Goal: Task Accomplishment & Management: Manage account settings

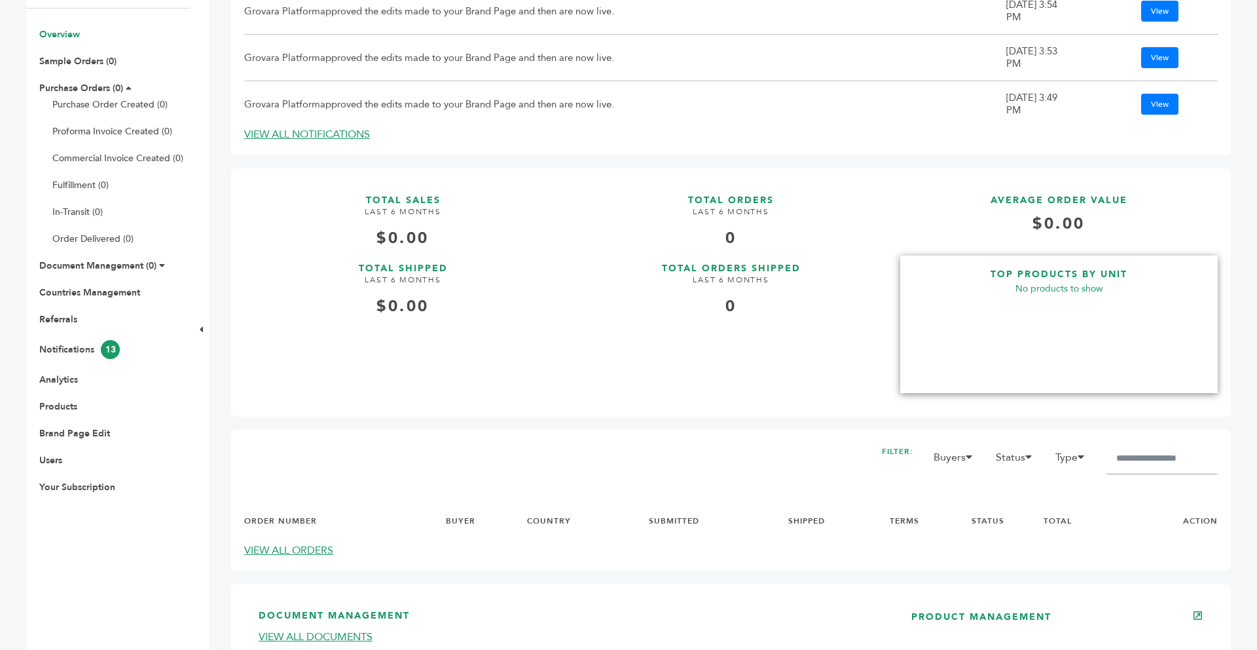
scroll to position [262, 0]
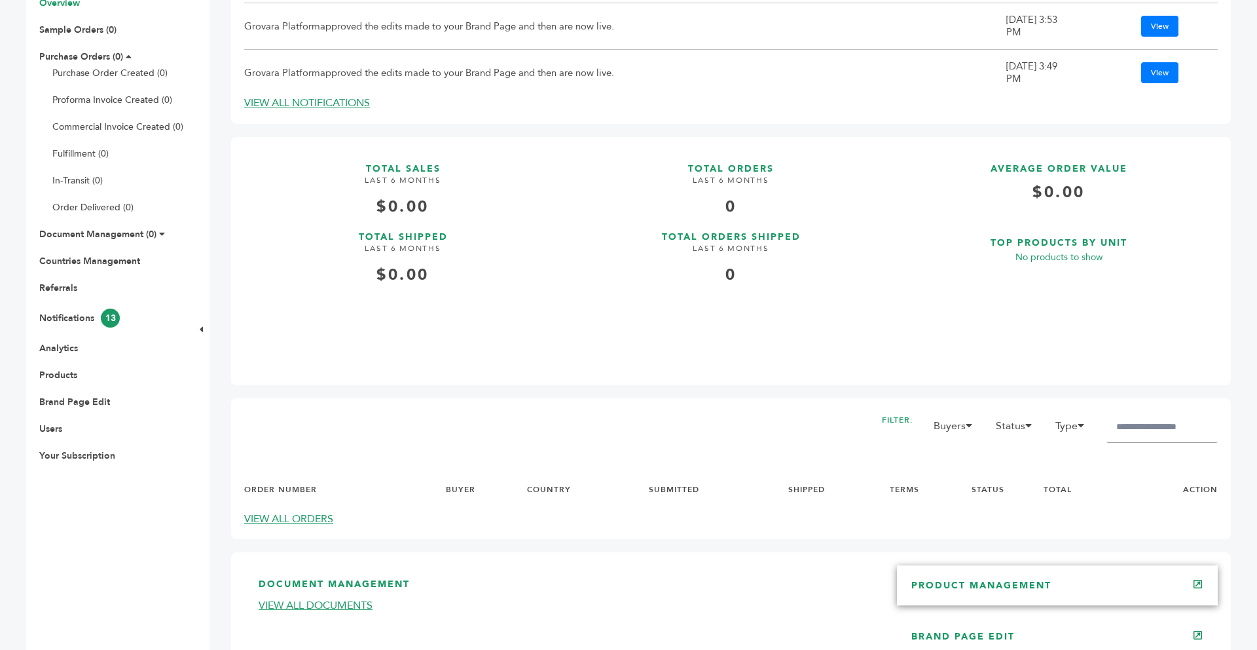
click at [1039, 578] on div "PRODUCT MANAGEMENT" at bounding box center [1057, 584] width 321 height 39
click at [1034, 583] on link "PRODUCT MANAGEMENT" at bounding box center [982, 585] width 140 height 12
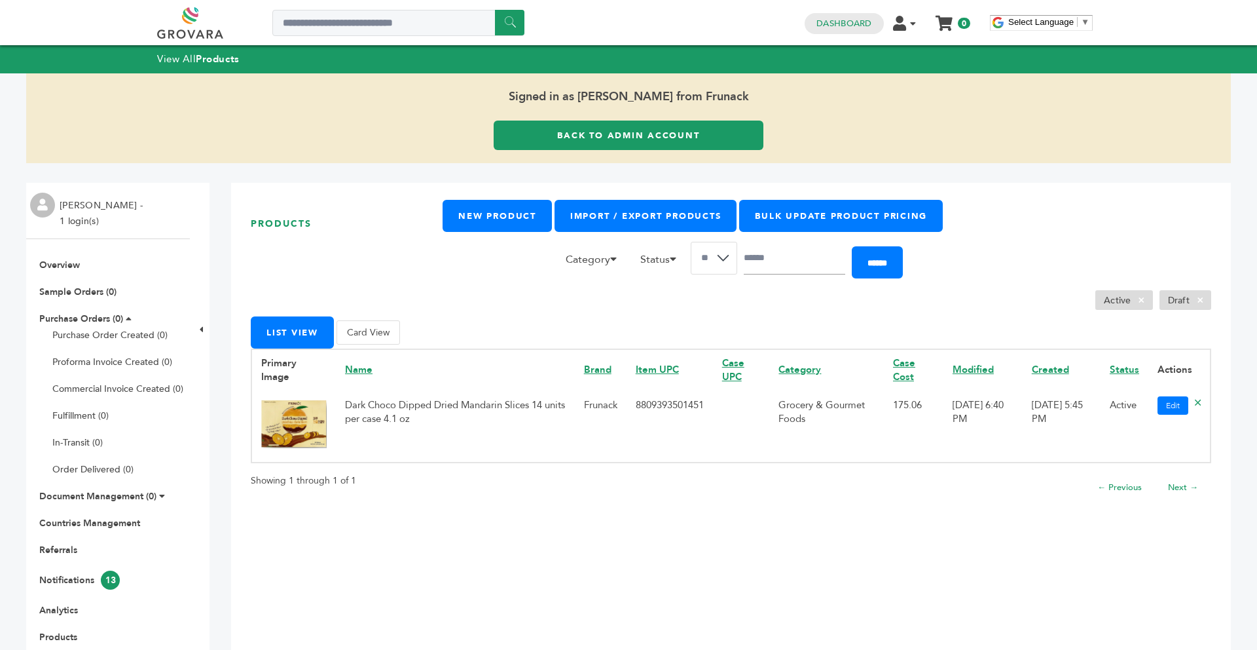
click at [365, 335] on button "Card View" at bounding box center [369, 332] width 64 height 24
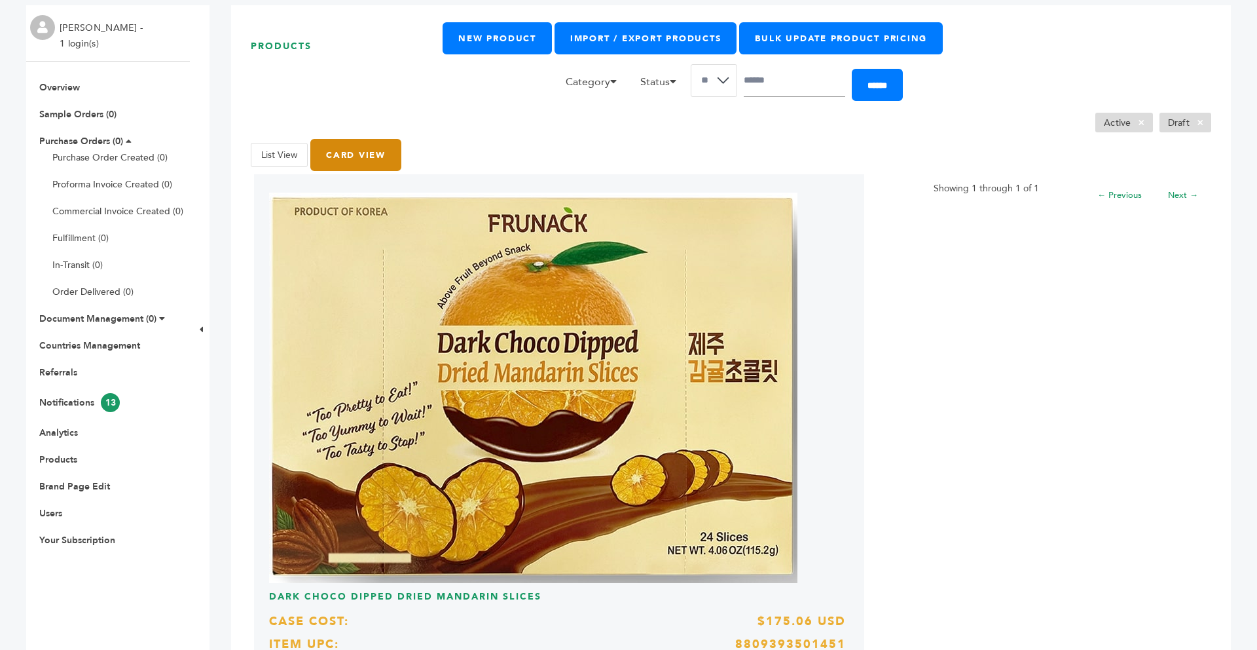
scroll to position [172, 0]
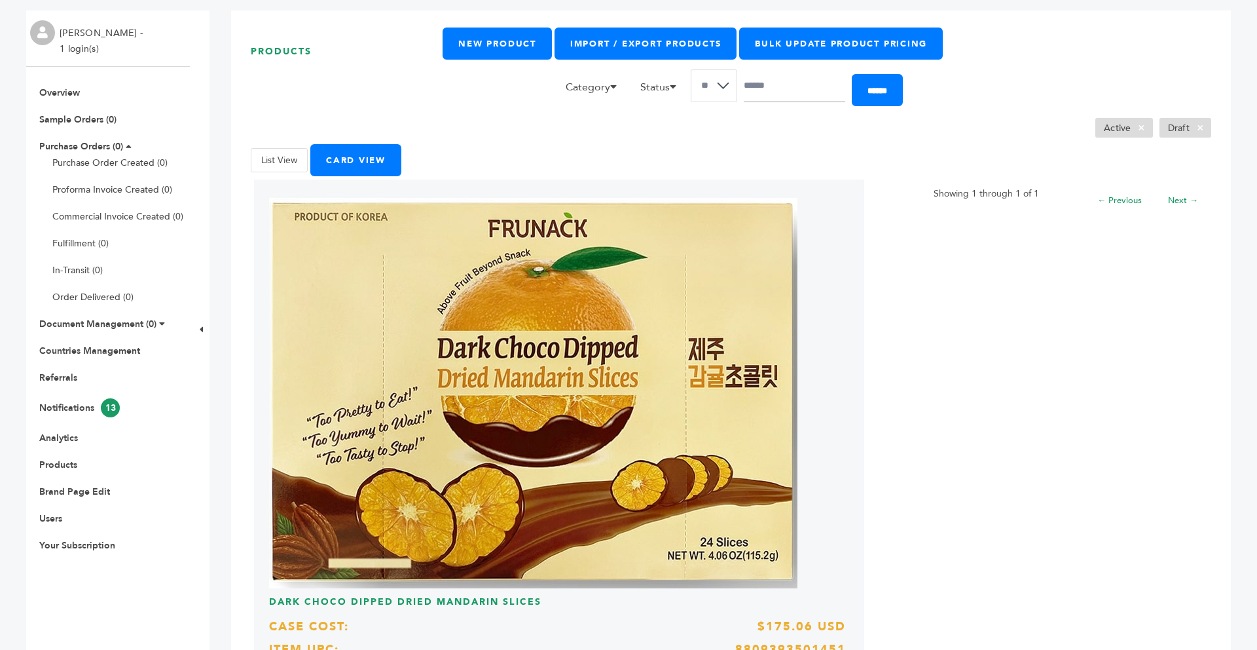
click at [295, 170] on button "List View" at bounding box center [279, 160] width 57 height 24
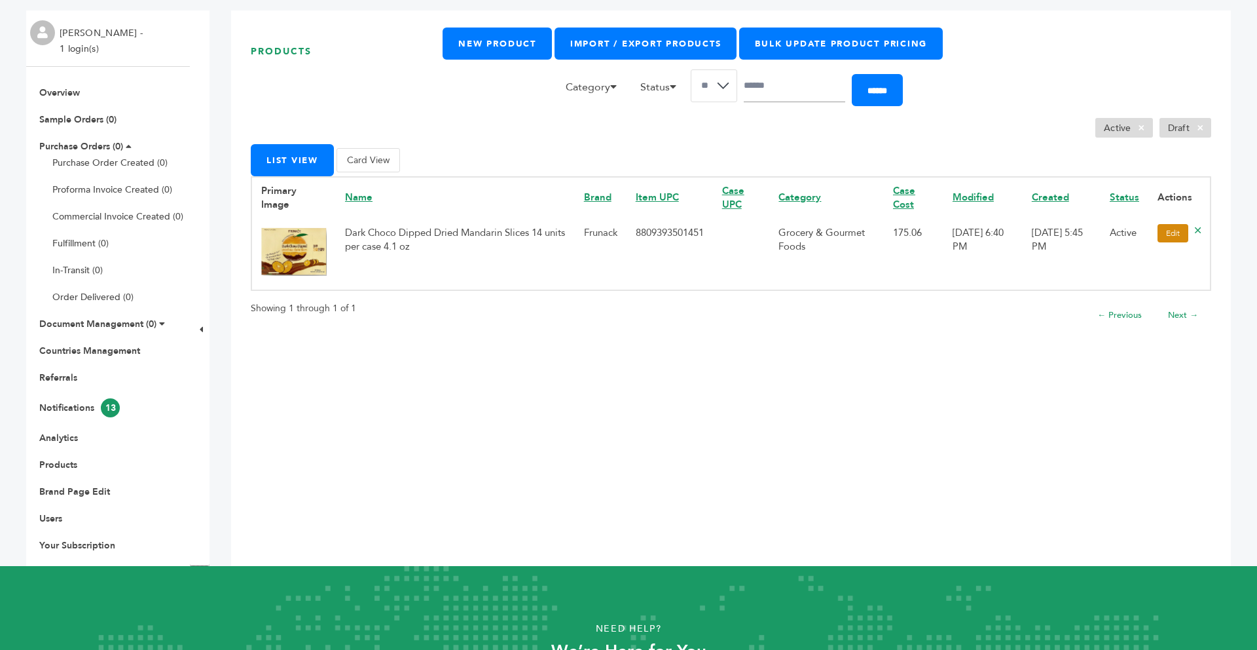
click at [1169, 236] on link "Edit" at bounding box center [1173, 233] width 31 height 18
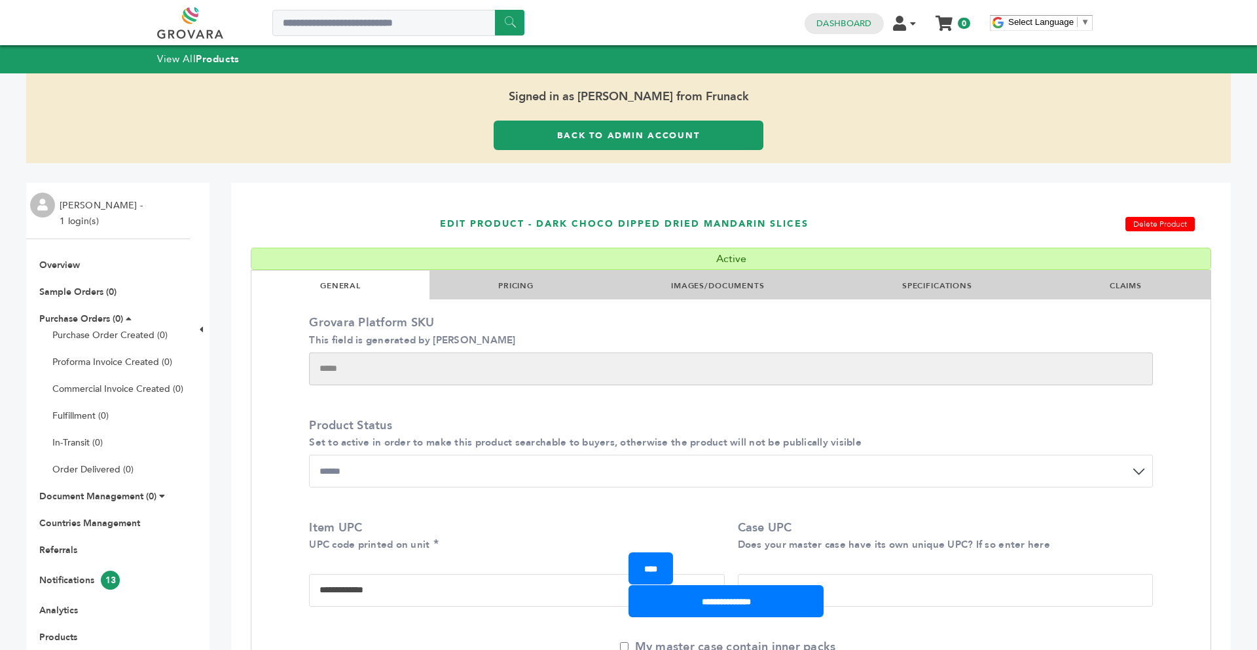
click at [749, 287] on link "IMAGES/DOCUMENTS" at bounding box center [718, 285] width 94 height 10
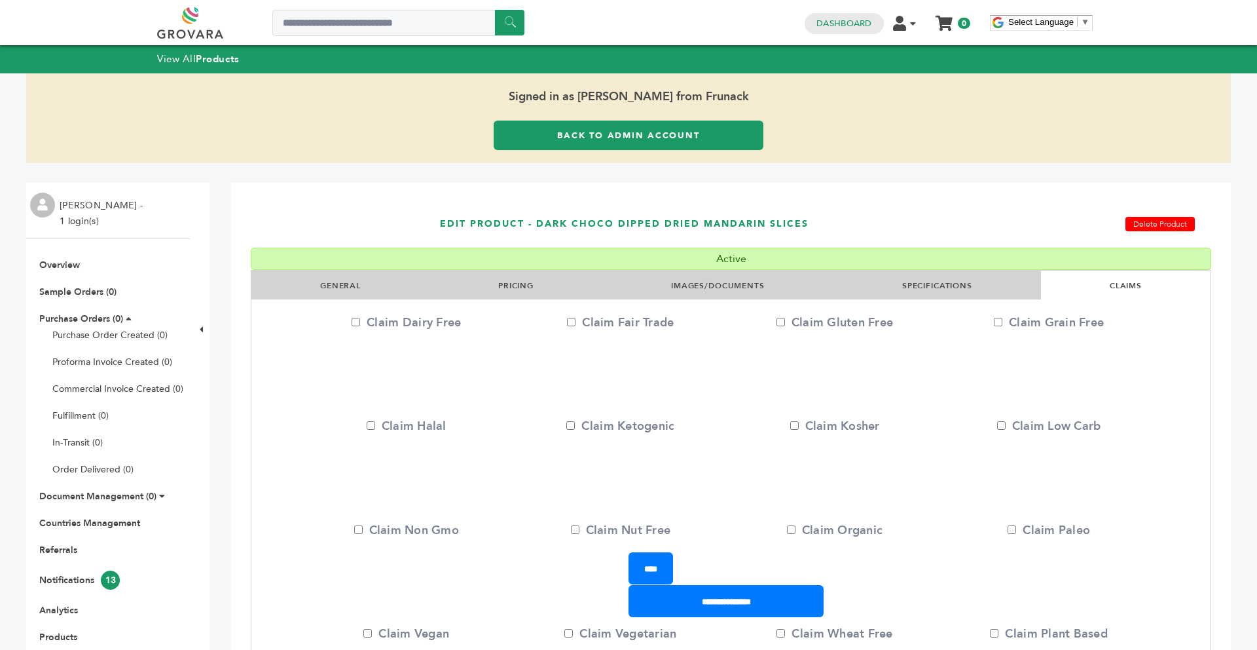
click at [749, 287] on link "IMAGES/DOCUMENTS" at bounding box center [718, 285] width 94 height 10
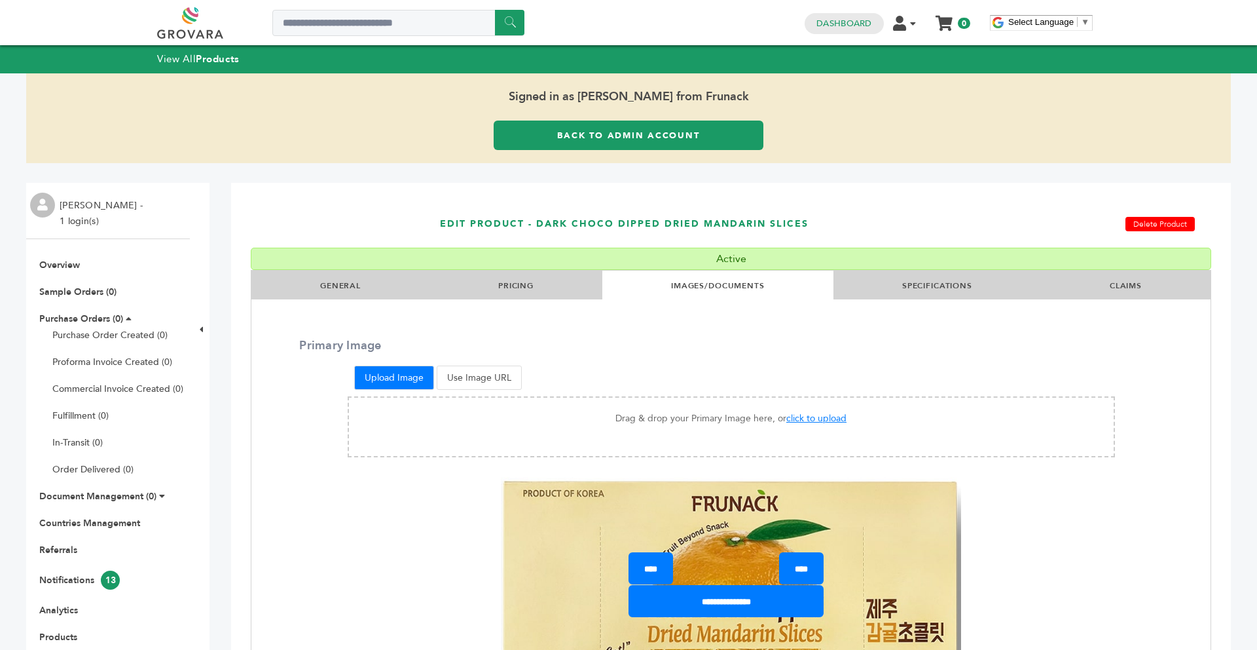
click at [792, 341] on div "Primary Image Upload Image Use Image URL Drag & drop your Primary Image here, o…" at bounding box center [730, 593] width 959 height 513
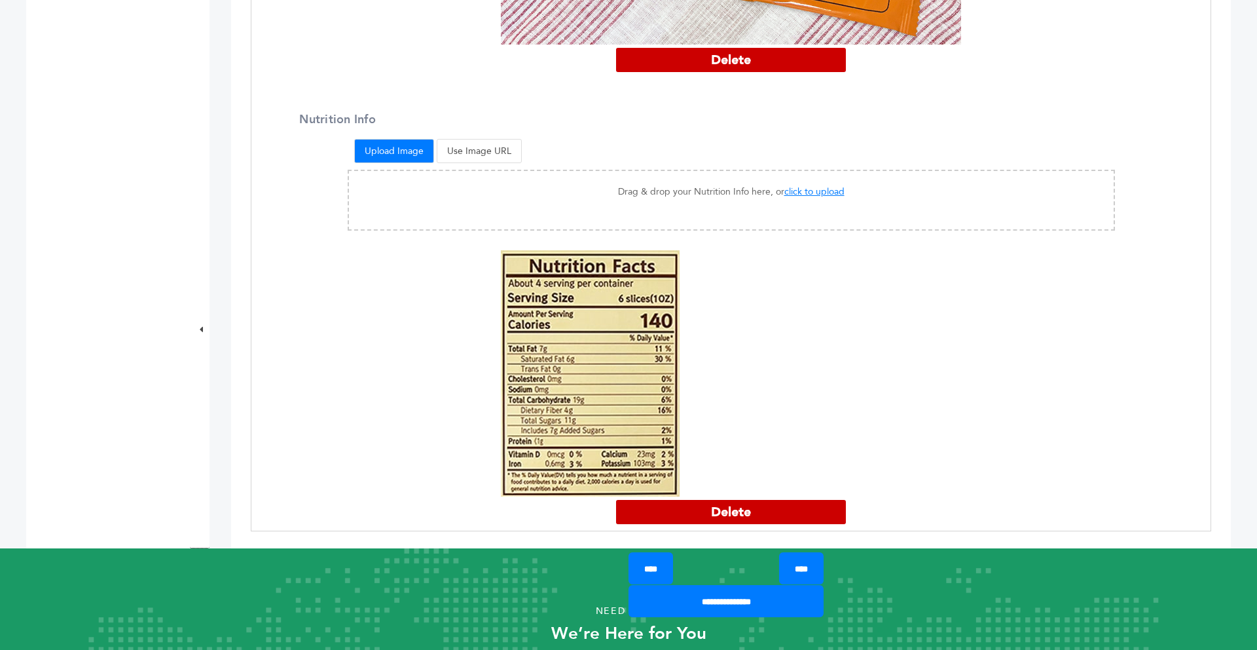
scroll to position [1991, 0]
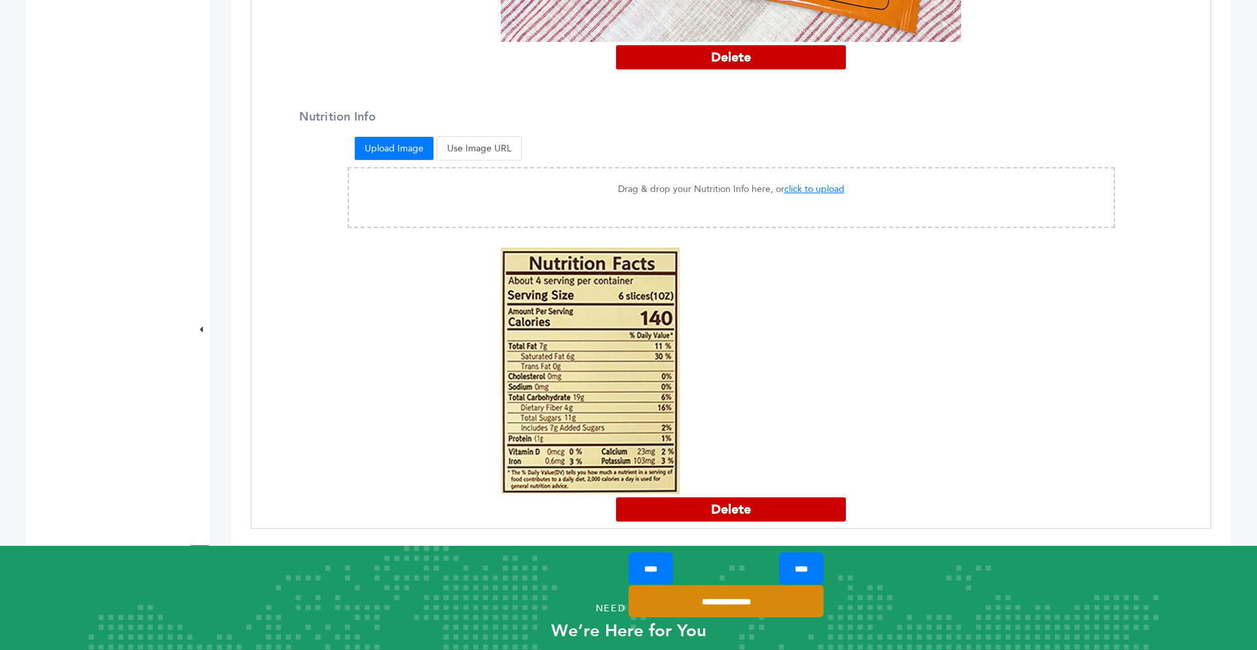
click at [781, 610] on input "**********" at bounding box center [726, 601] width 195 height 32
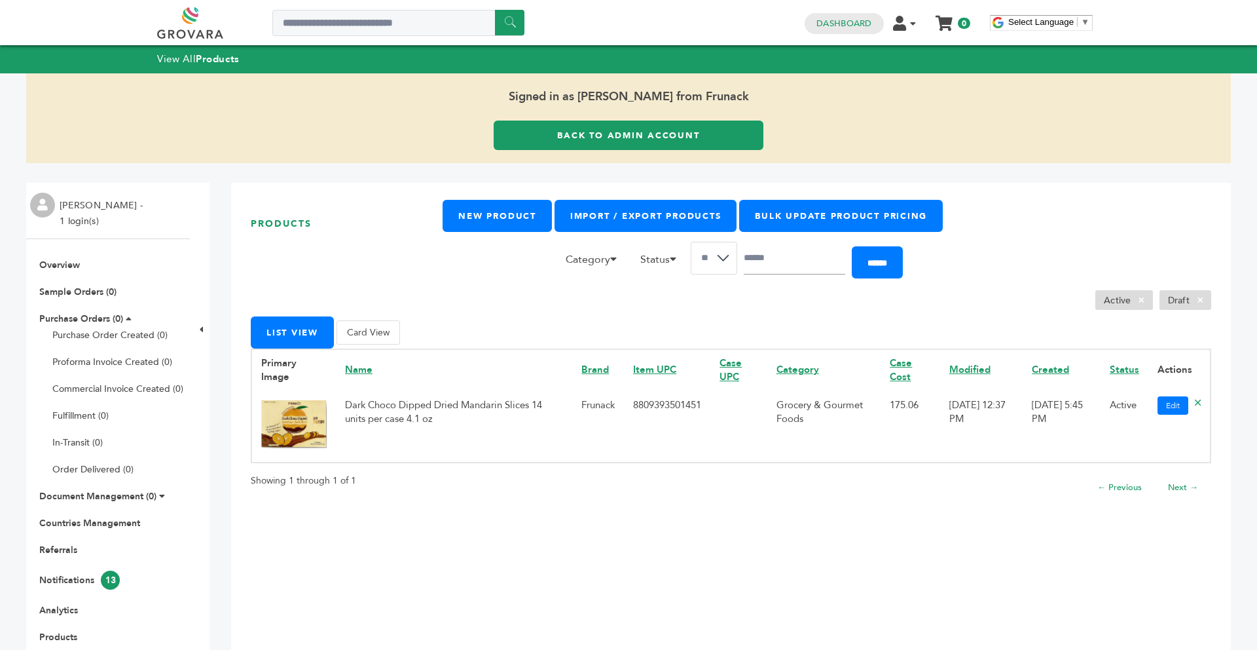
click at [578, 131] on link "Back to Admin Account" at bounding box center [629, 134] width 270 height 29
